Goal: Task Accomplishment & Management: Use online tool/utility

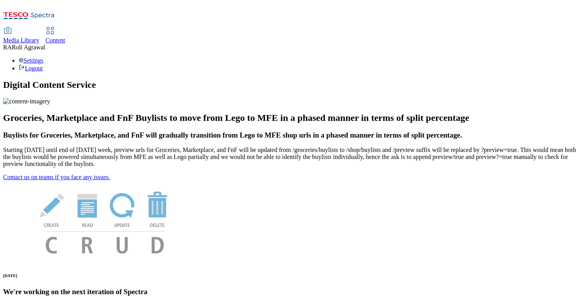
click at [65, 37] on span "Content" at bounding box center [56, 40] width 20 height 7
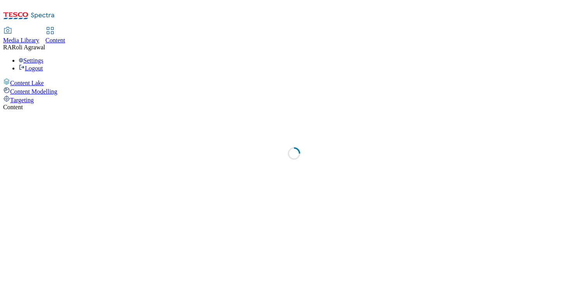
select select "ghs-[GEOGRAPHIC_DATA]"
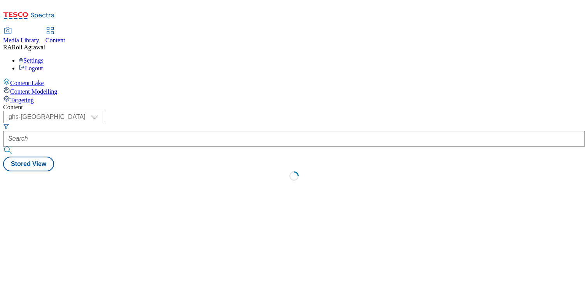
click at [49, 95] on div "Targeting" at bounding box center [294, 99] width 582 height 9
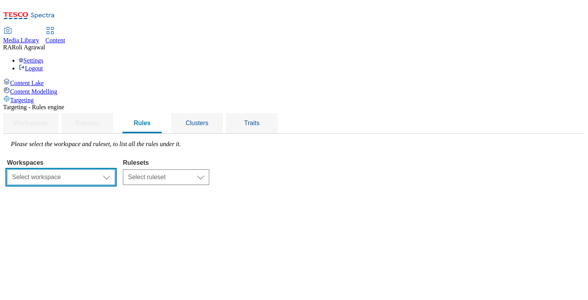
click at [115, 170] on select "Select workspace Content" at bounding box center [61, 178] width 108 height 16
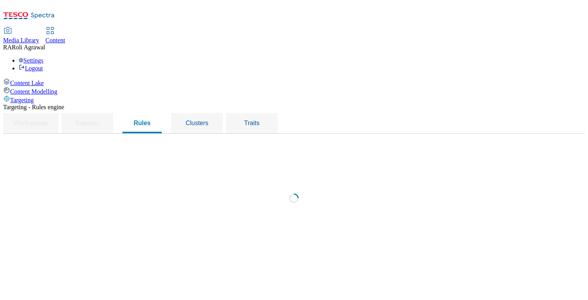
click at [234, 141] on div "Loading" at bounding box center [294, 201] width 574 height 120
select select "f510054f-adaa-4692-b570-80fa3897127a"
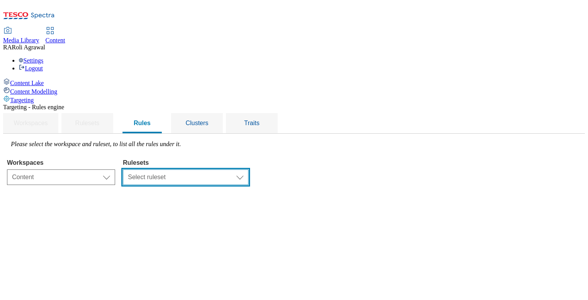
click at [234, 170] on select "Select ruleset clubcard-roi ghs-[GEOGRAPHIC_DATA]" at bounding box center [186, 178] width 126 height 16
select select "87837630-7157-4b0d-a987-68122c84fcaf"
click at [221, 170] on select "Select ruleset clubcard-roi ghs-[GEOGRAPHIC_DATA]" at bounding box center [186, 178] width 126 height 16
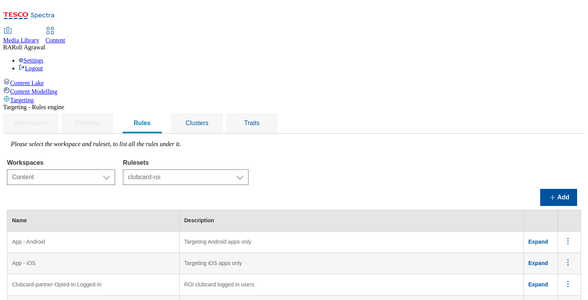
scroll to position [5, 0]
click at [549, 282] on span "Expand" at bounding box center [539, 285] width 20 height 6
